Goal: Task Accomplishment & Management: Use online tool/utility

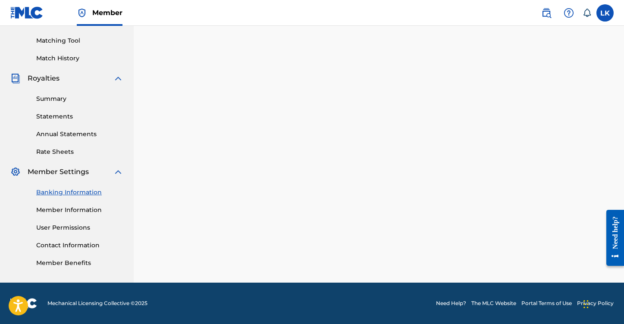
scroll to position [210, 0]
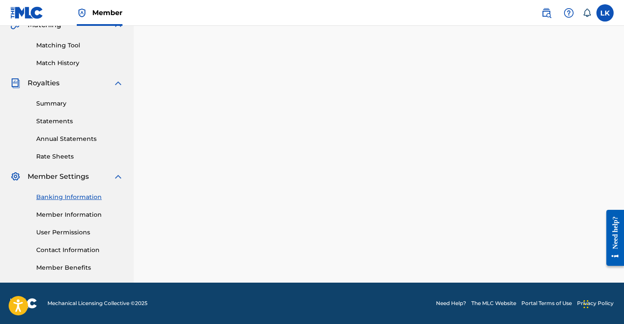
click at [58, 100] on link "Summary" at bounding box center [79, 103] width 87 height 9
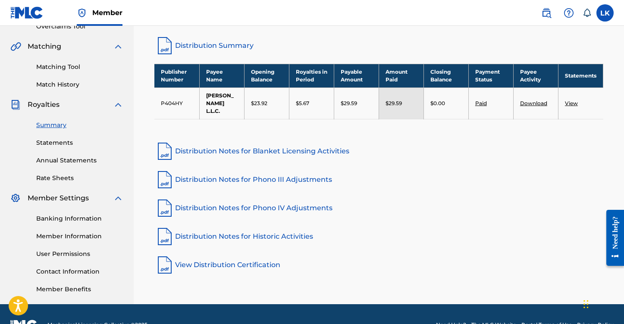
scroll to position [189, 0]
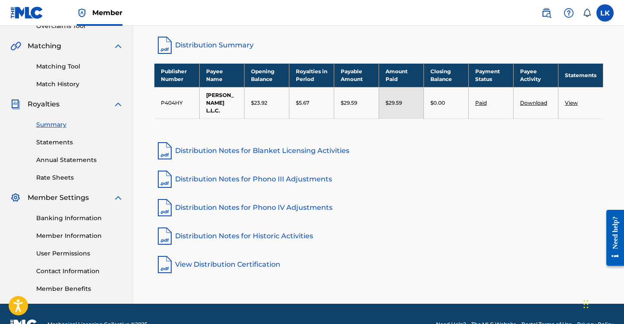
click at [571, 100] on link "View" at bounding box center [571, 103] width 13 height 6
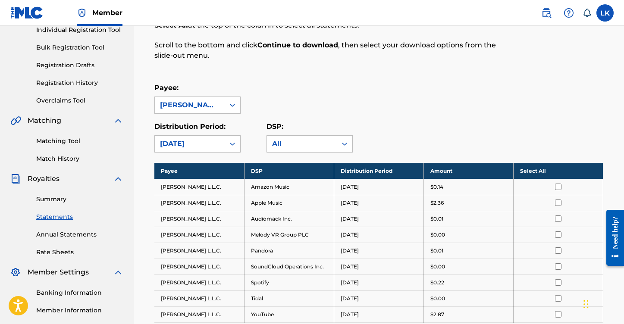
scroll to position [116, 0]
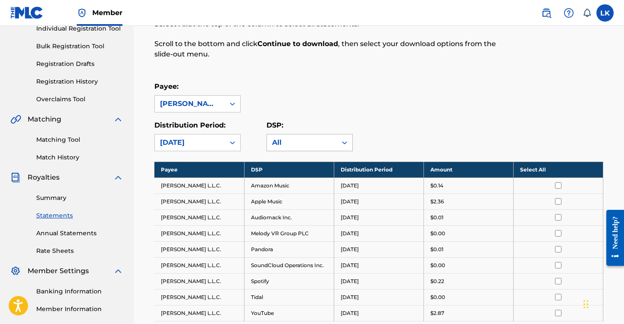
click at [344, 143] on icon at bounding box center [344, 142] width 5 height 3
click at [419, 106] on div "Payee: [PERSON_NAME] L.L.C." at bounding box center [378, 96] width 449 height 31
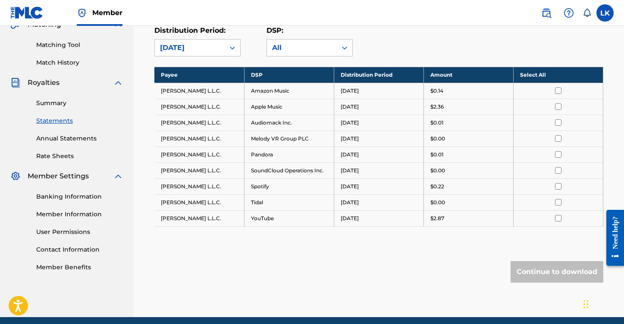
scroll to position [212, 0]
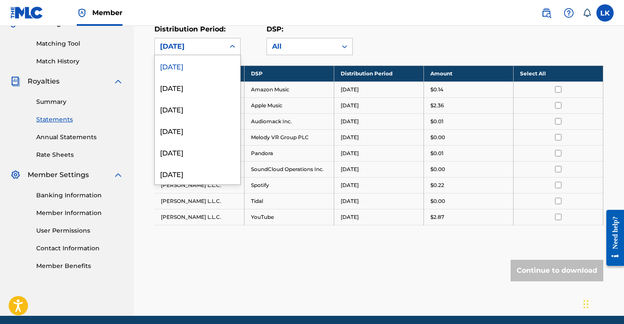
click at [233, 47] on icon at bounding box center [232, 46] width 9 height 9
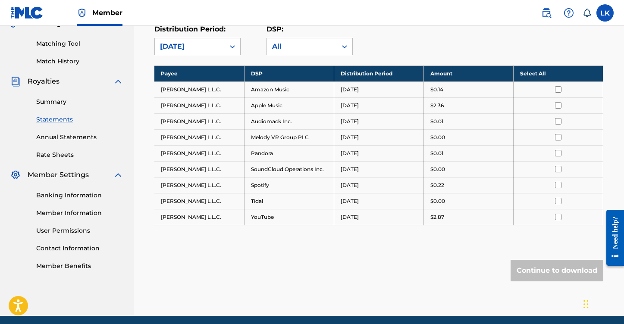
click at [167, 241] on div "Royalty Statements Select your desired payee from the Payee drop-down menu. The…" at bounding box center [378, 86] width 469 height 459
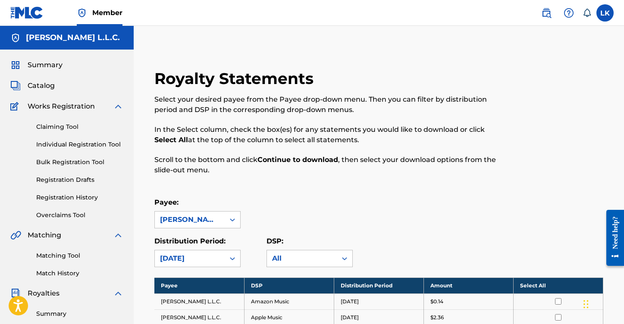
scroll to position [0, 0]
click at [60, 63] on span "Summary" at bounding box center [45, 65] width 35 height 10
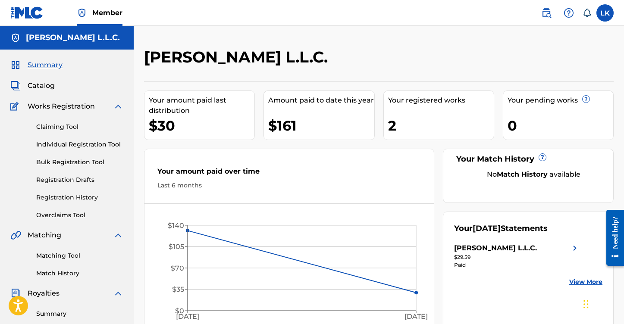
click at [580, 282] on link "View More" at bounding box center [585, 282] width 33 height 9
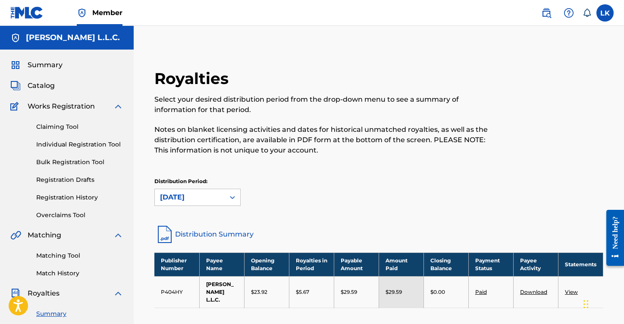
click at [46, 86] on span "Catalog" at bounding box center [41, 86] width 27 height 10
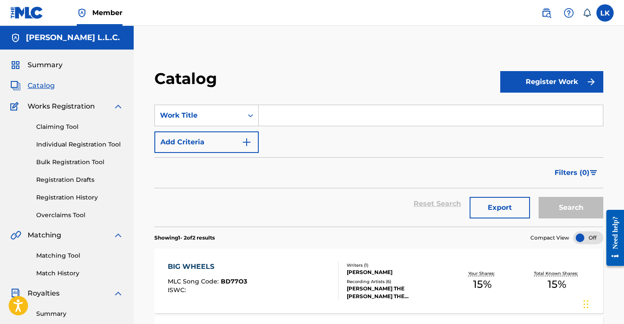
click at [294, 116] on input "Search Form" at bounding box center [431, 115] width 344 height 21
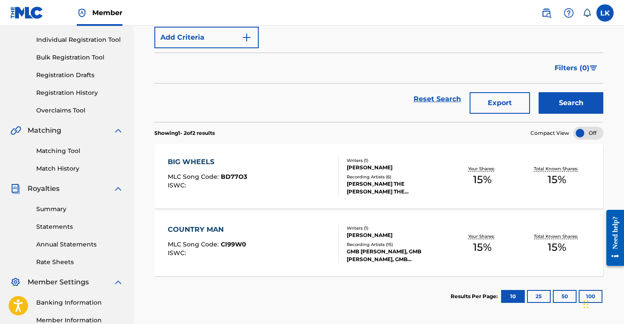
scroll to position [106, 0]
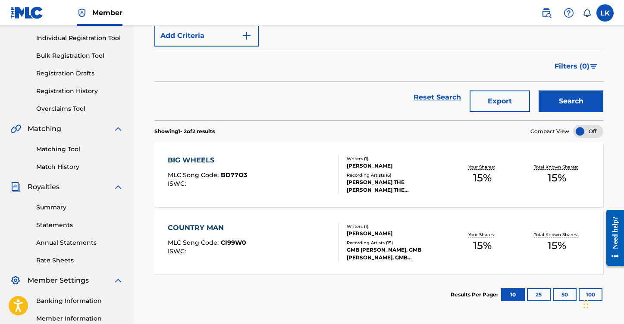
type input "SMALL TOWN"
click at [267, 170] on div "BIG WHEELS MLC Song Code : BD77O3 ISWC :" at bounding box center [253, 174] width 171 height 39
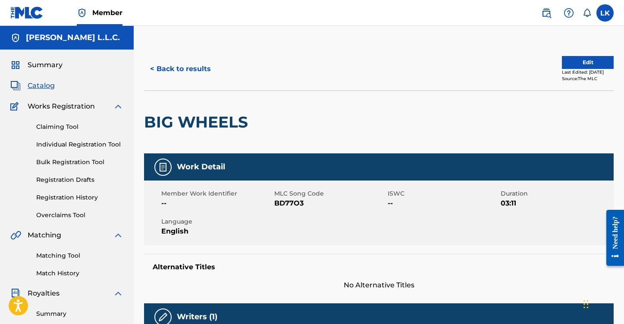
click at [47, 85] on span "Catalog" at bounding box center [41, 86] width 27 height 10
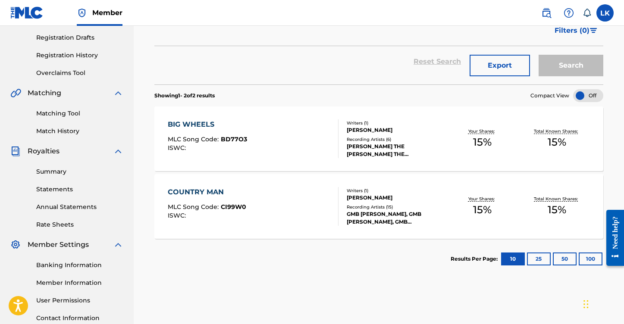
scroll to position [143, 0]
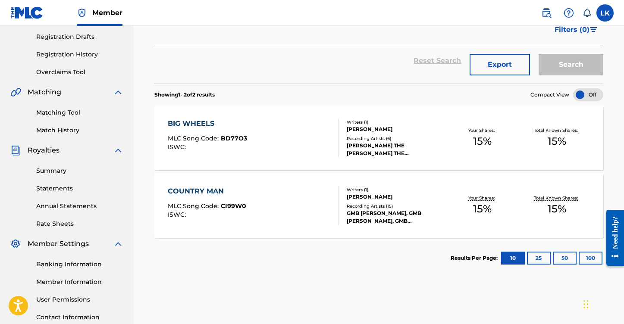
click at [231, 137] on span "BD77O3" at bounding box center [234, 139] width 26 height 8
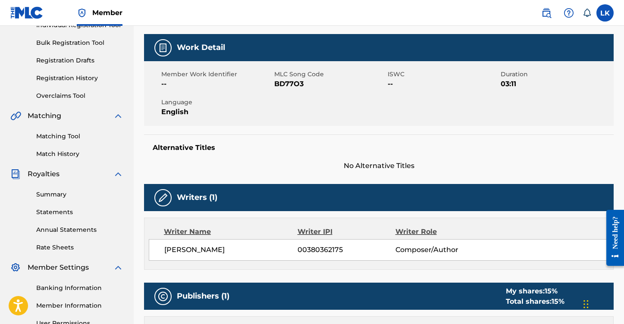
scroll to position [122, 0]
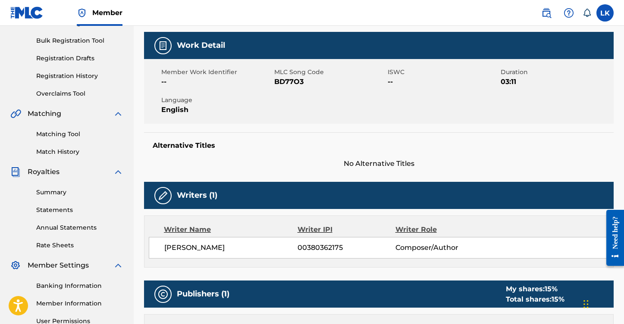
click at [314, 245] on span "00380362175" at bounding box center [346, 248] width 98 height 10
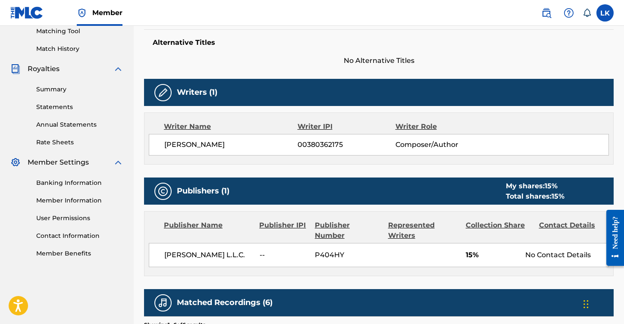
scroll to position [228, 0]
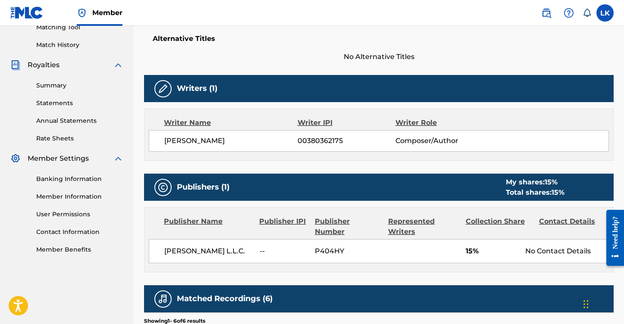
click at [471, 250] on span "15%" at bounding box center [492, 251] width 53 height 10
click at [421, 135] on div "[PERSON_NAME] 00380362175 Composer/Author" at bounding box center [379, 141] width 460 height 22
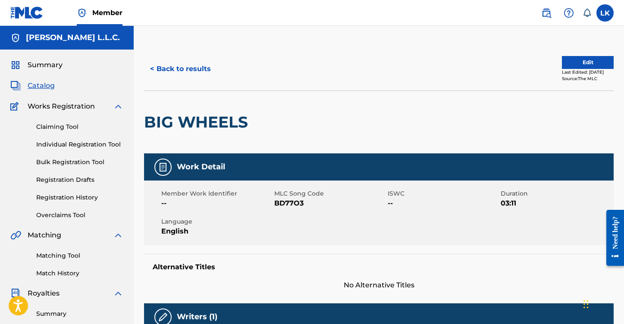
scroll to position [0, 0]
click at [73, 124] on link "Claiming Tool" at bounding box center [79, 126] width 87 height 9
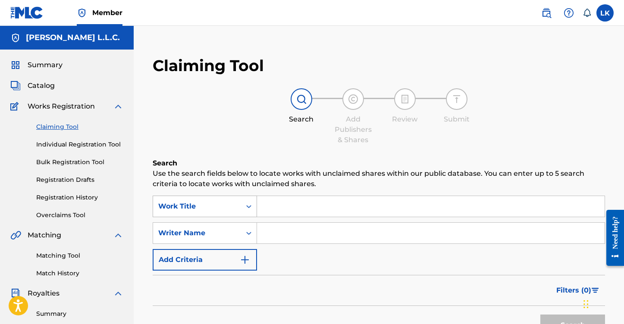
click at [249, 207] on div "Work Title" at bounding box center [205, 207] width 104 height 22
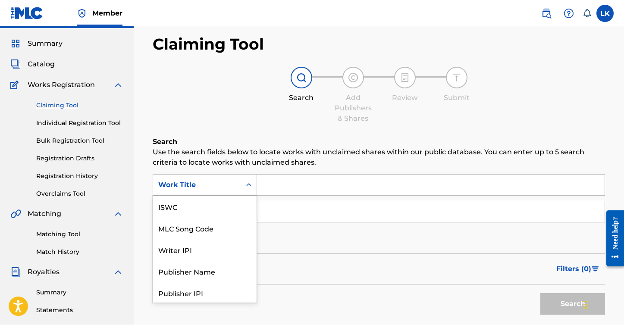
scroll to position [23, 0]
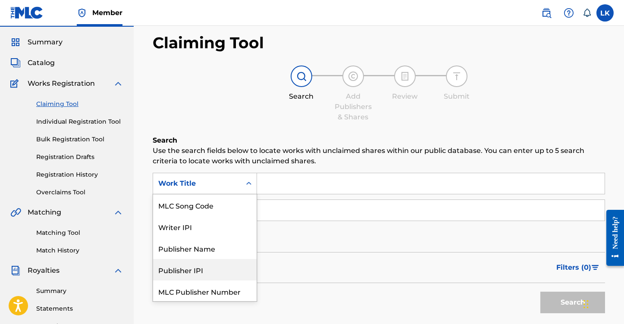
click at [203, 269] on div "Publisher IPI" at bounding box center [204, 270] width 103 height 22
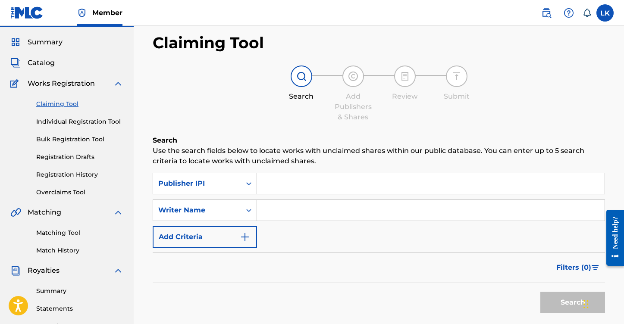
click at [291, 182] on input "Search Form" at bounding box center [430, 183] width 347 height 21
type input "1272309172"
click at [293, 212] on input "Search Form" at bounding box center [430, 210] width 347 height 21
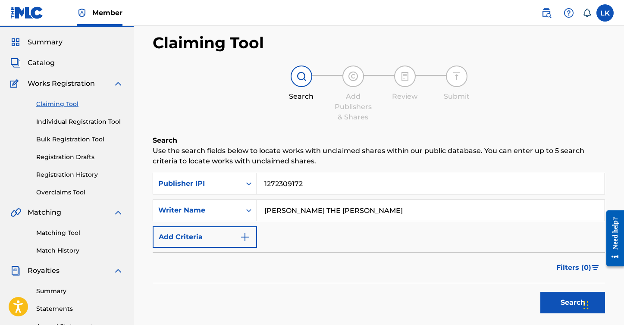
type input "[PERSON_NAME] THE [PERSON_NAME]"
click at [284, 244] on div "SearchWithCriteria703bd542-a51c-4f16-ad91-fdcbede9e3e4 Publisher IPI 1272309172…" at bounding box center [379, 210] width 452 height 75
click at [573, 302] on button "Search" at bounding box center [572, 303] width 65 height 22
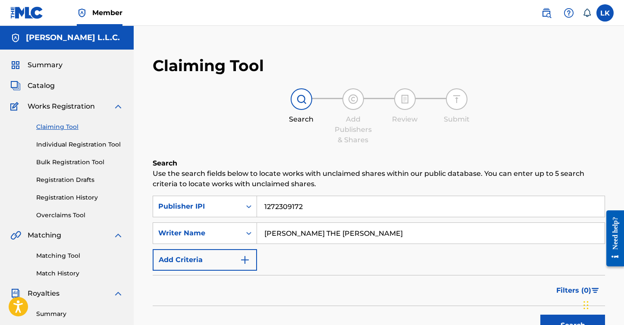
scroll to position [0, 0]
